Goal: Task Accomplishment & Management: Manage account settings

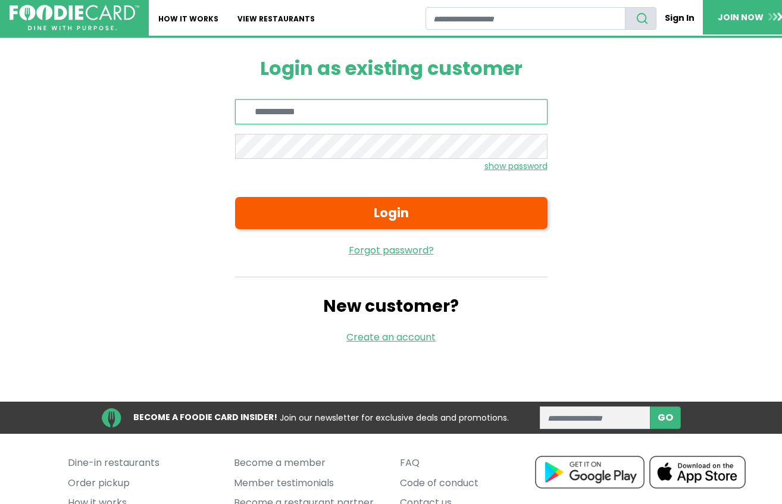
type input "**********"
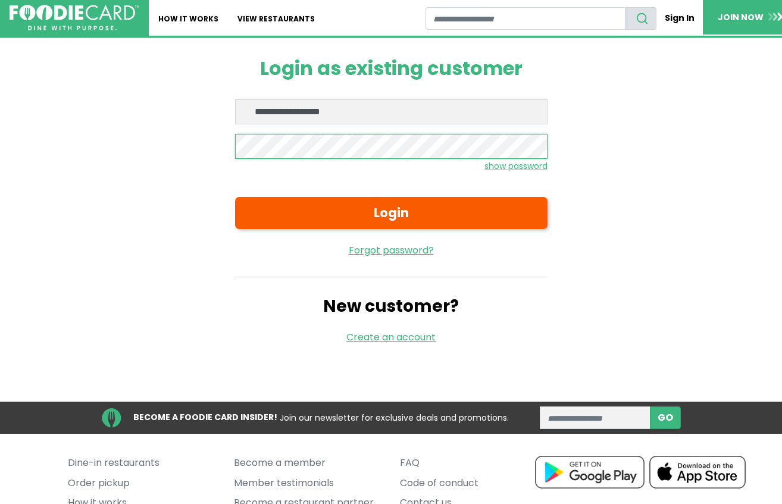
click at [235, 197] on button "Login" at bounding box center [391, 213] width 312 height 32
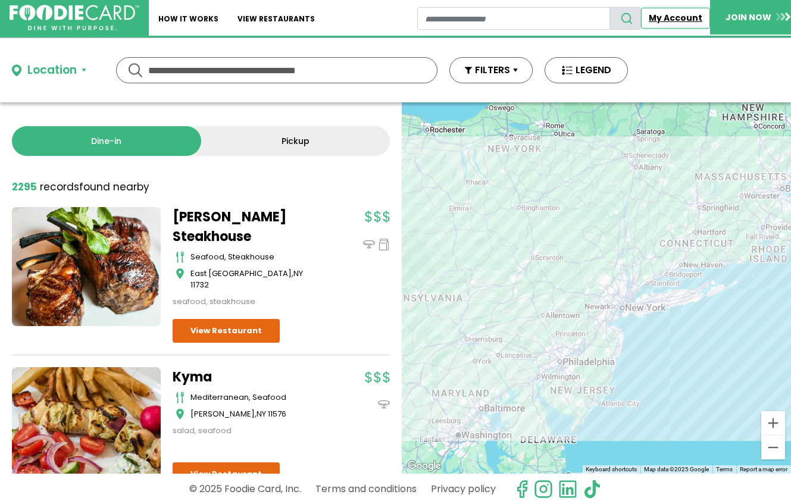
click at [678, 18] on link "My Account" at bounding box center [675, 18] width 69 height 21
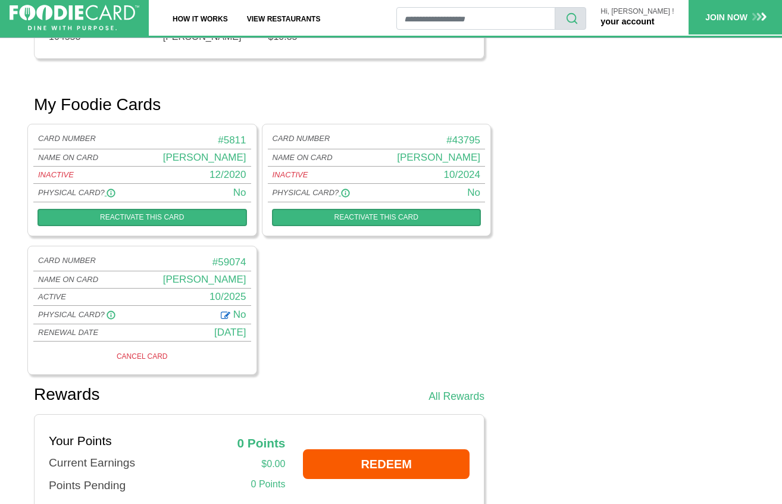
scroll to position [698, 0]
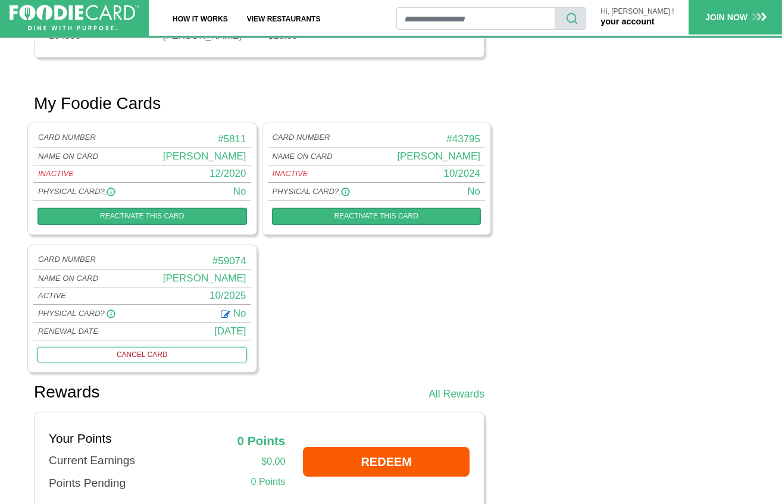
click at [149, 356] on link "CANCEL CARD" at bounding box center [141, 354] width 209 height 15
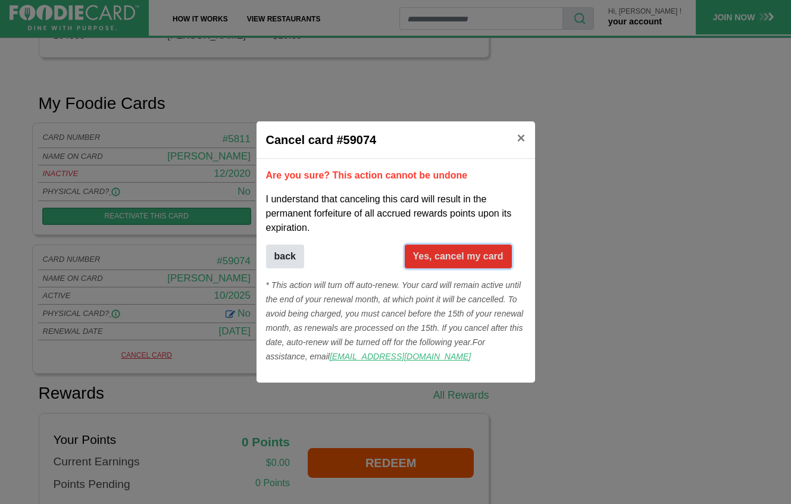
click at [441, 257] on button "Yes, cancel my card" at bounding box center [458, 257] width 107 height 24
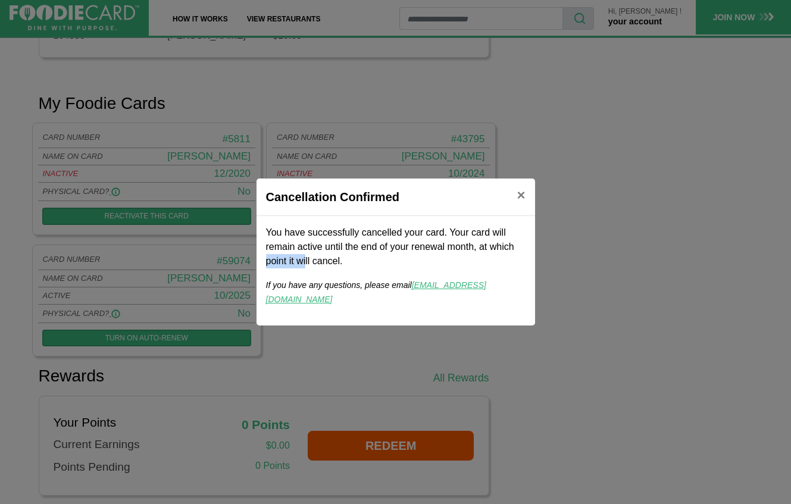
drag, startPoint x: 423, startPoint y: 248, endPoint x: 476, endPoint y: 257, distance: 54.3
click at [476, 257] on p "You have successfully cancelled your card. Your card will remain active until t…" at bounding box center [395, 247] width 259 height 43
click at [520, 203] on span "×" at bounding box center [521, 195] width 8 height 16
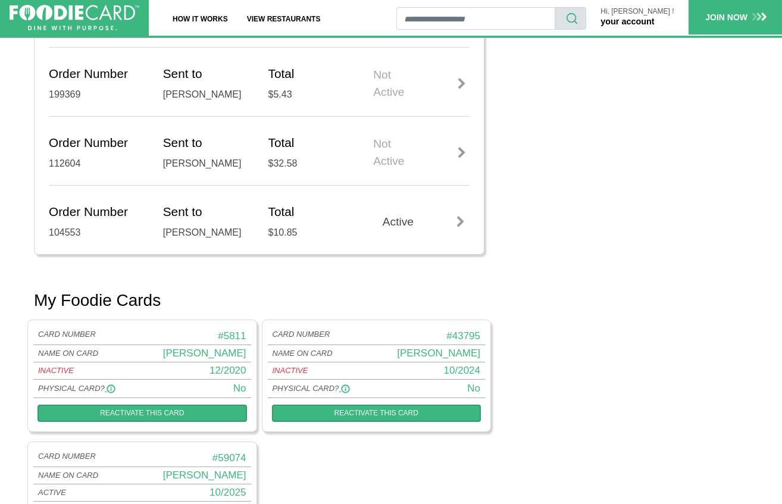
scroll to position [497, 0]
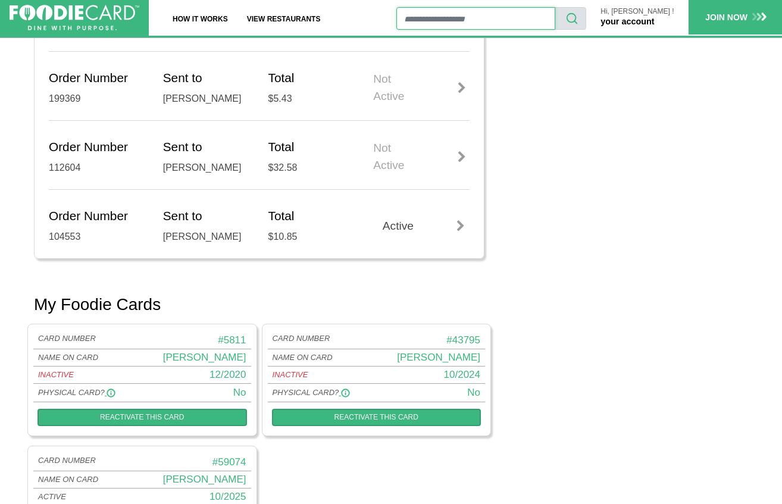
scroll to position [497, 0]
